Goal: Information Seeking & Learning: Learn about a topic

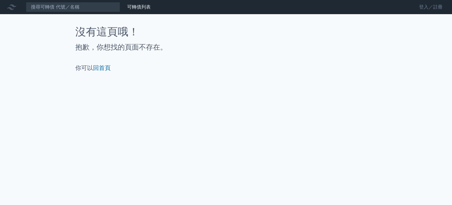
click at [434, 4] on link "登入／註冊" at bounding box center [430, 6] width 33 height 9
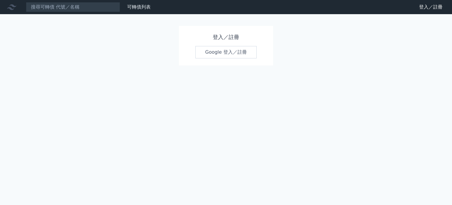
click at [234, 50] on link "Google 登入／註冊" at bounding box center [225, 52] width 61 height 12
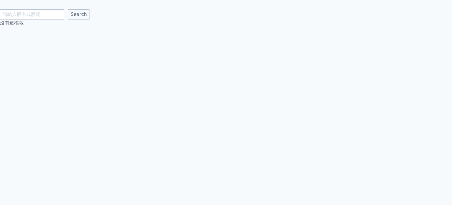
click at [45, 13] on input "text" at bounding box center [32, 14] width 64 height 10
type input "廣華"
click at [68, 9] on input "Search" at bounding box center [78, 14] width 21 height 10
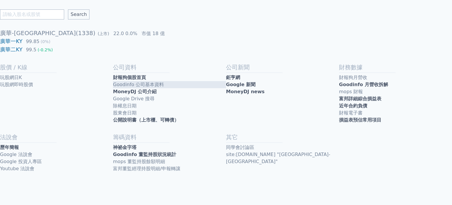
click at [159, 87] on link "Goodinfo 公司基本資料" at bounding box center [169, 84] width 113 height 7
click at [125, 92] on link "MoneyDJ 公司介紹" at bounding box center [169, 91] width 113 height 7
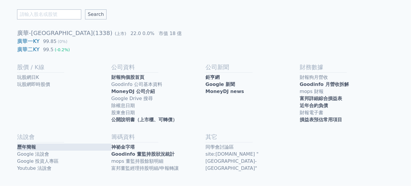
click at [69, 147] on link "歷年簡報" at bounding box center [64, 147] width 94 height 7
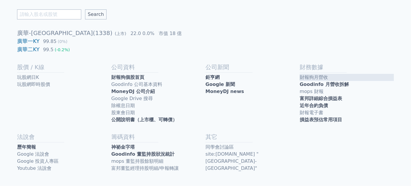
click at [306, 79] on link "財報狗月營收" at bounding box center [347, 77] width 94 height 7
